Goal: Information Seeking & Learning: Learn about a topic

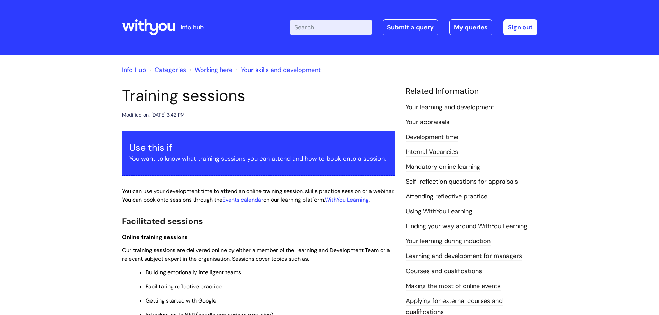
click at [329, 28] on input "Enter your search term here..." at bounding box center [330, 27] width 81 height 15
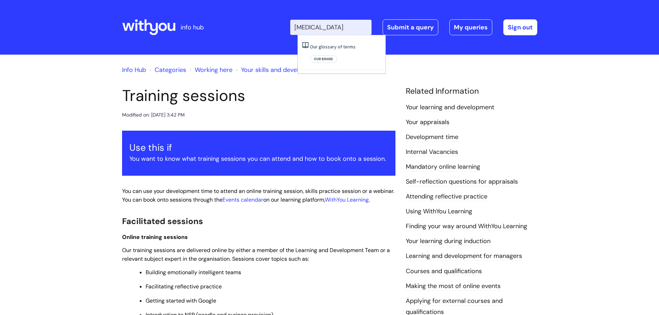
type input "[MEDICAL_DATA]"
click button "Search" at bounding box center [0, 0] width 0 height 0
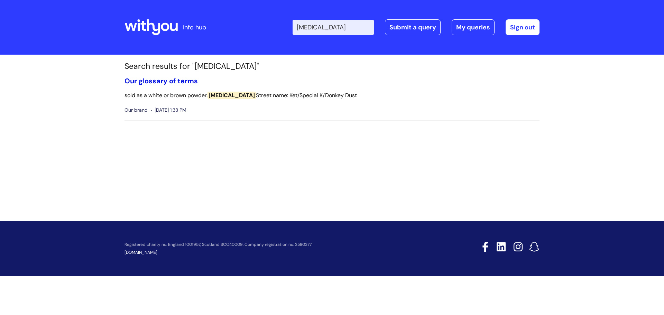
click at [183, 78] on link "Our glossary of terms" at bounding box center [160, 80] width 73 height 9
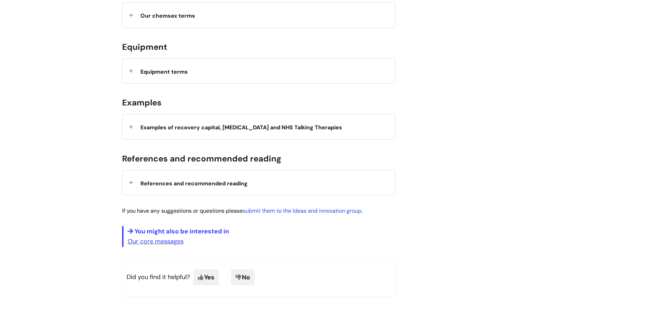
scroll to position [484, 0]
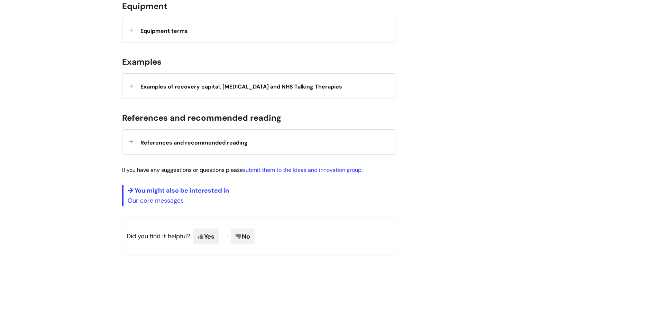
click at [162, 143] on span "References and recommended reading" at bounding box center [193, 142] width 107 height 7
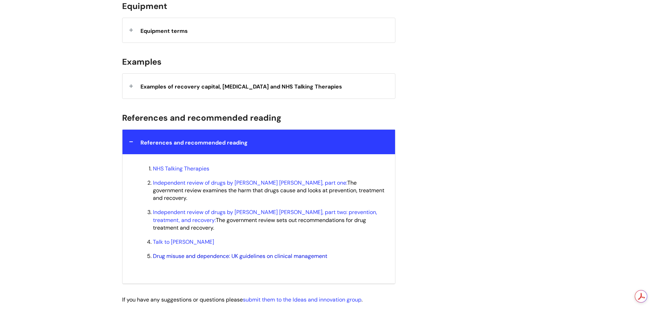
click at [214, 257] on link "Drug misuse and dependence: UK guidelines on clinical management" at bounding box center [240, 255] width 174 height 7
